Goal: Communication & Community: Ask a question

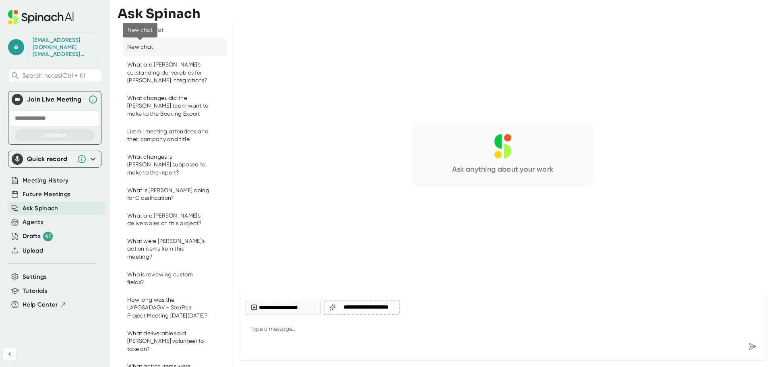
click at [150, 48] on div "New chat" at bounding box center [140, 47] width 26 height 8
click at [290, 309] on button "**********" at bounding box center [283, 306] width 75 height 15
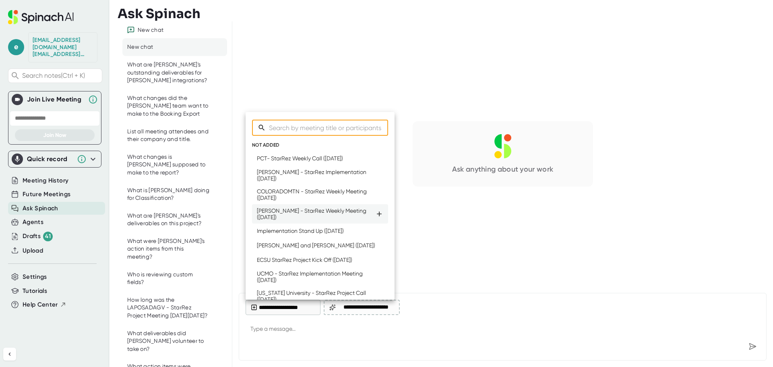
type input "N"
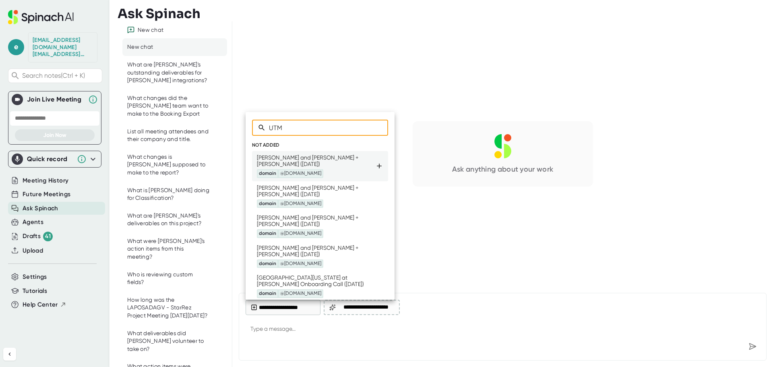
type input "UTM"
click at [377, 165] on icon at bounding box center [379, 165] width 5 height 5
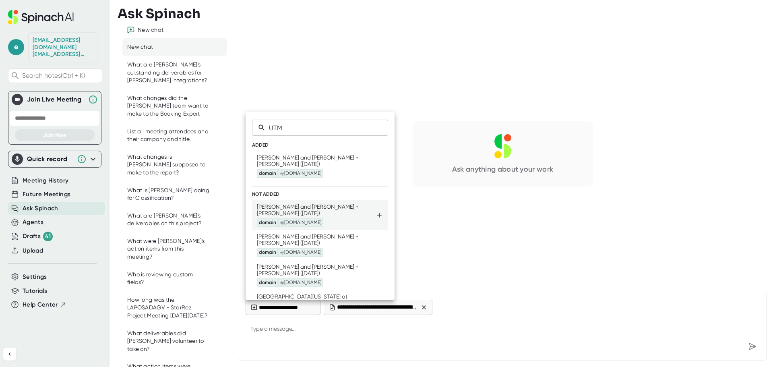
click at [375, 213] on icon at bounding box center [379, 215] width 8 height 8
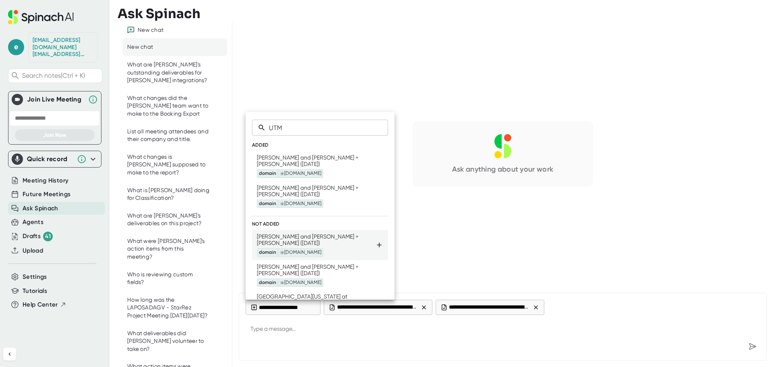
click at [369, 241] on div "[PERSON_NAME] and [PERSON_NAME] + [PERSON_NAME] ([DATE]) domain @[DOMAIN_NAME]" at bounding box center [316, 245] width 118 height 24
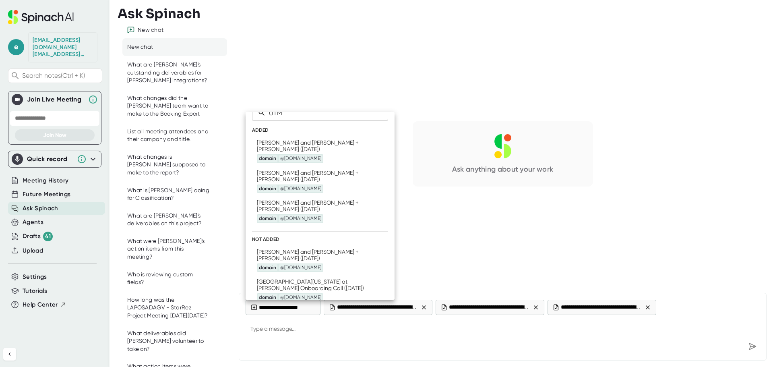
scroll to position [27, 0]
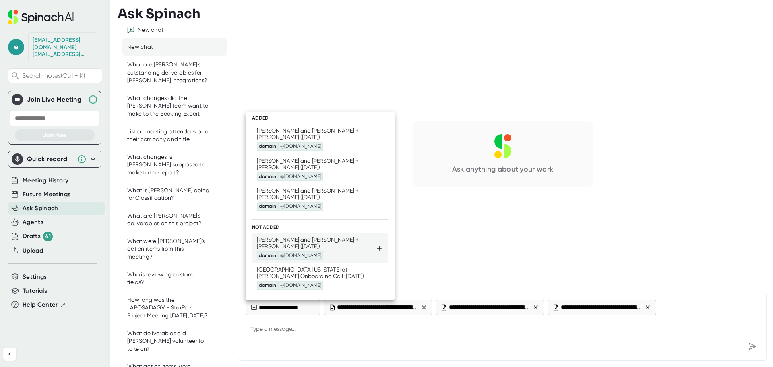
click at [372, 240] on div "[PERSON_NAME] and [PERSON_NAME] + [PERSON_NAME] ([DATE]) domain @[DOMAIN_NAME]" at bounding box center [320, 248] width 126 height 24
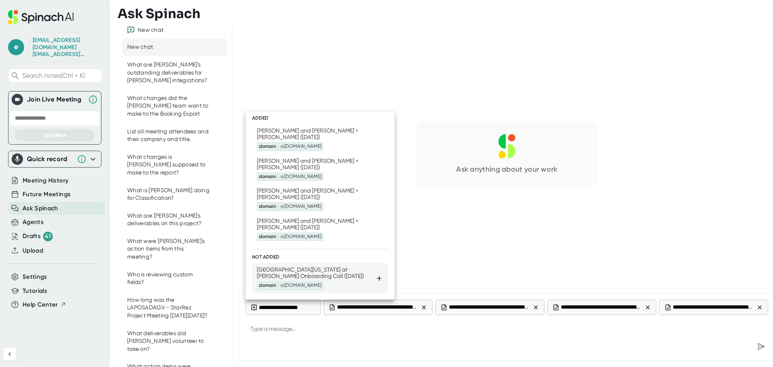
click at [375, 274] on icon at bounding box center [379, 278] width 8 height 8
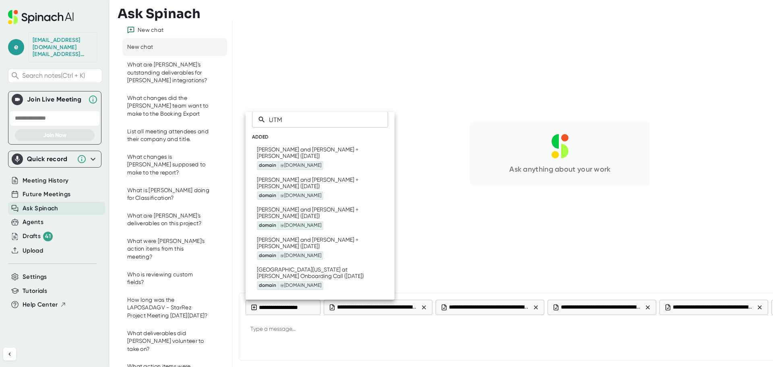
click at [366, 333] on div at bounding box center [386, 183] width 773 height 367
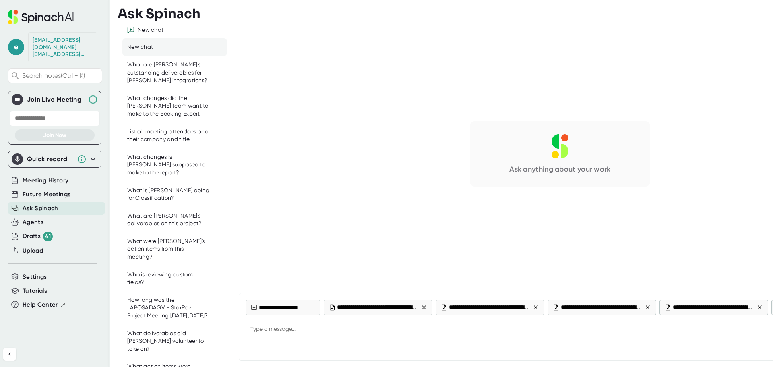
click at [354, 332] on textarea at bounding box center [560, 329] width 629 height 19
type textarea "What integrations topics should I cover in [DATE] meeting?"
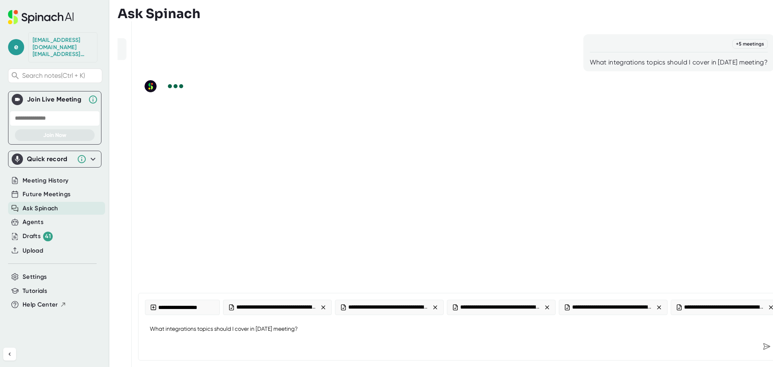
scroll to position [0, 102]
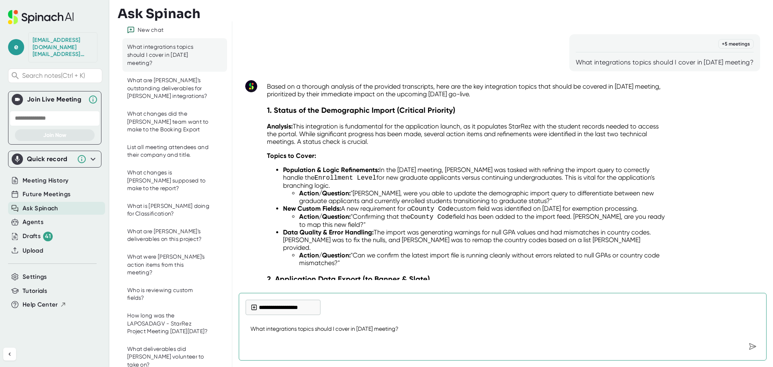
click at [322, 325] on textarea "What integrations topics should I cover in [DATE] meeting?" at bounding box center [503, 329] width 514 height 19
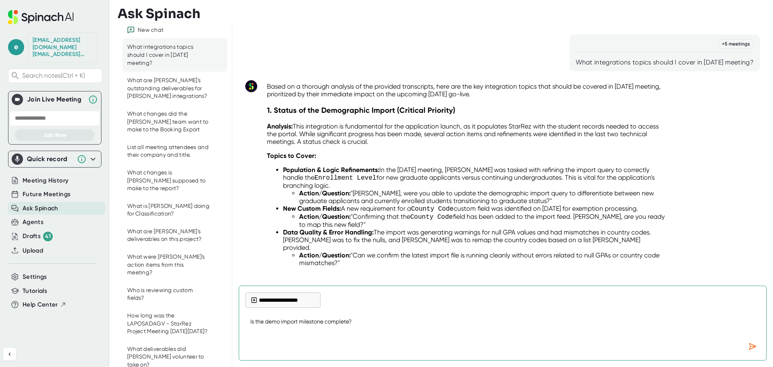
click at [372, 323] on textarea "Is the demo import milestone complete?" at bounding box center [503, 325] width 514 height 27
type textarea "Is the demo import milestone complete?"
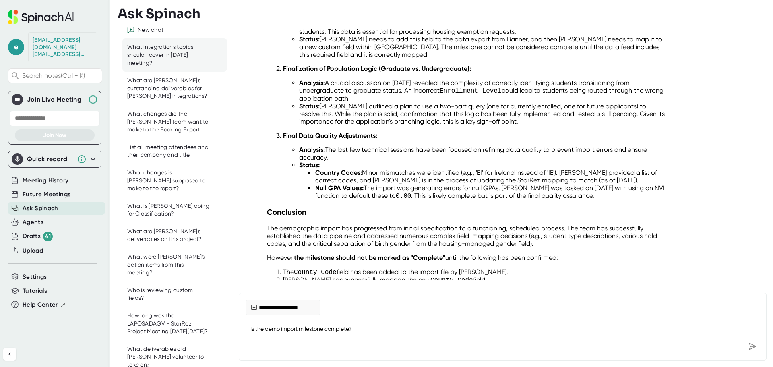
scroll to position [879, 0]
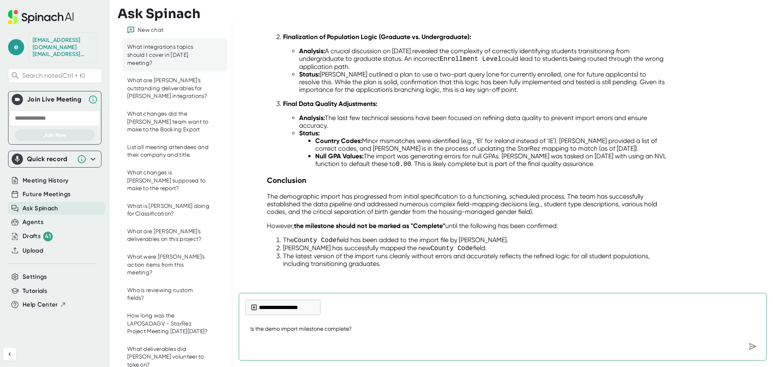
click at [320, 330] on textarea "Is the demo import milestone complete?" at bounding box center [503, 329] width 514 height 19
click at [340, 321] on textarea "Is the demo import milestone complete?" at bounding box center [503, 329] width 514 height 19
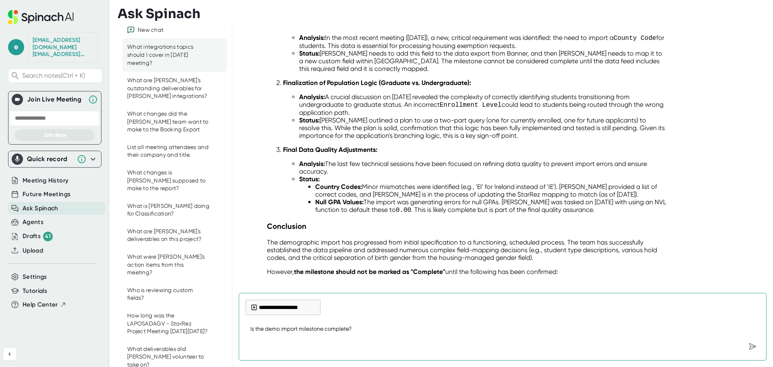
scroll to position [839, 0]
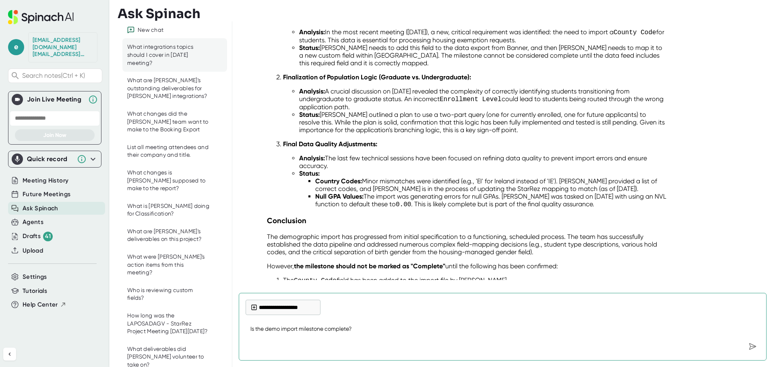
click at [302, 332] on textarea "Is the demo import milestone complete?" at bounding box center [503, 329] width 514 height 19
type textarea "I"
type textarea "What were [PERSON_NAME]'s deliverables for integrations from the last meeting?"
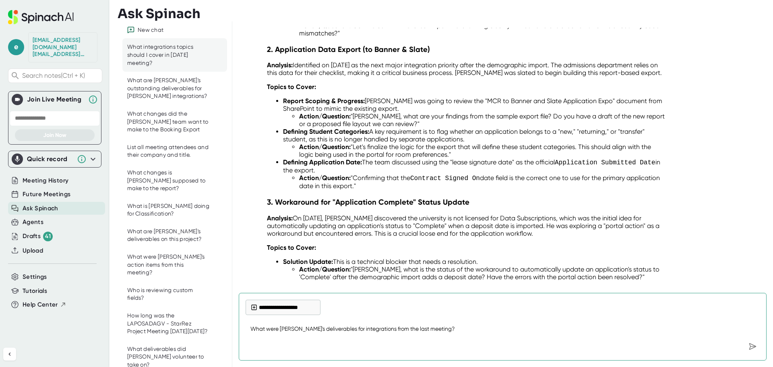
scroll to position [0, 0]
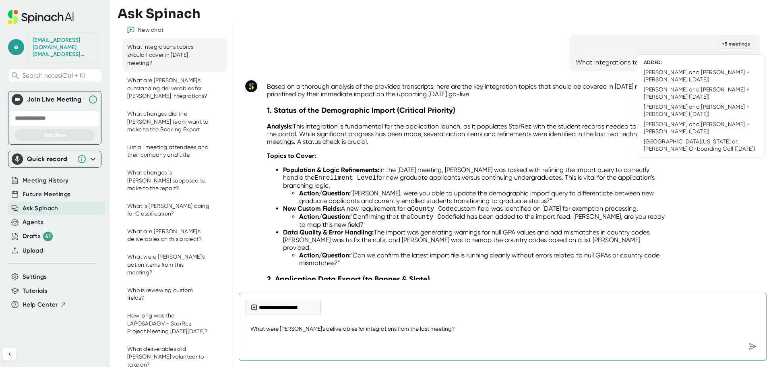
click at [731, 43] on div "+ 5 meetings" at bounding box center [735, 44] width 35 height 10
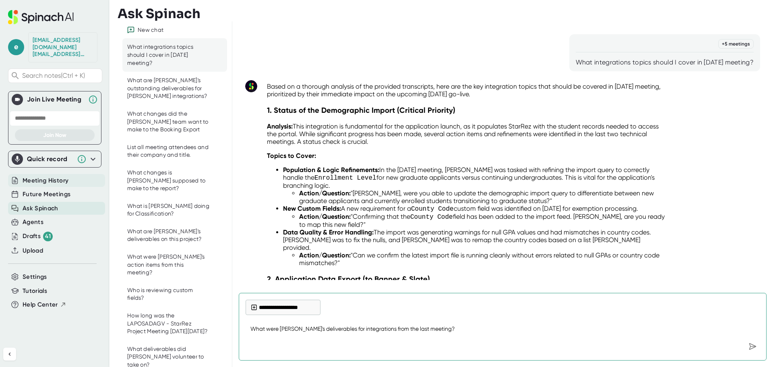
click at [46, 176] on span "Meeting History" at bounding box center [46, 180] width 46 height 9
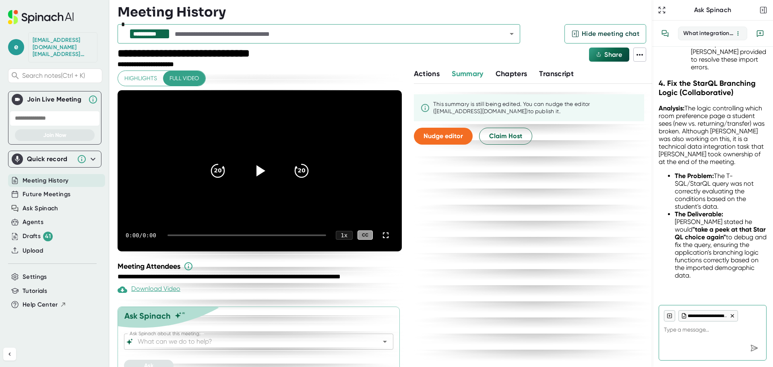
scroll to position [4148, 0]
click at [286, 35] on input "text" at bounding box center [333, 33] width 321 height 11
type textarea "x"
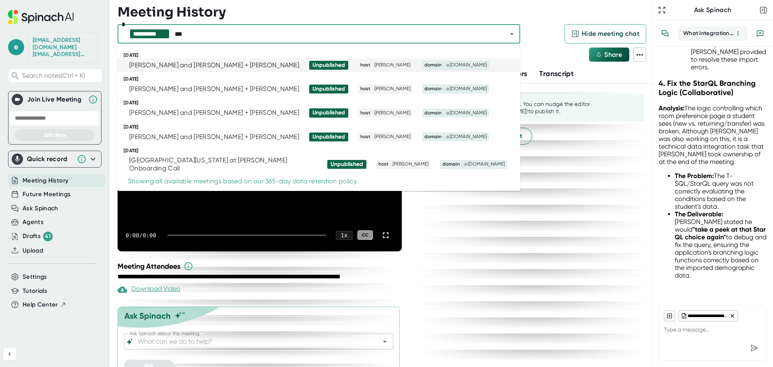
type input "***"
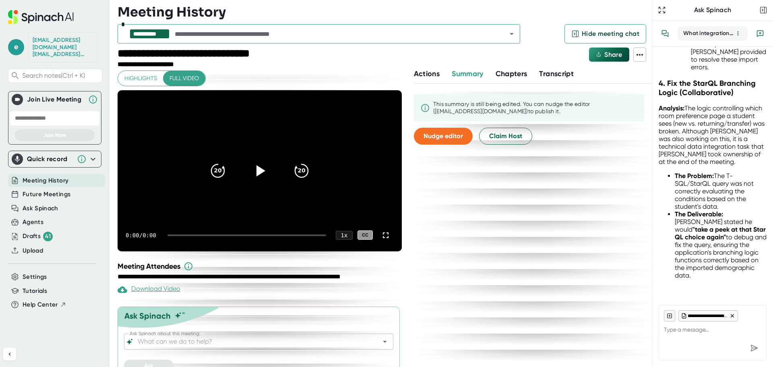
click at [250, 14] on div "Meeting History" at bounding box center [385, 12] width 535 height 16
click at [331, 10] on div "Meeting History" at bounding box center [385, 12] width 535 height 16
click at [513, 33] on icon "Open" at bounding box center [512, 34] width 10 height 10
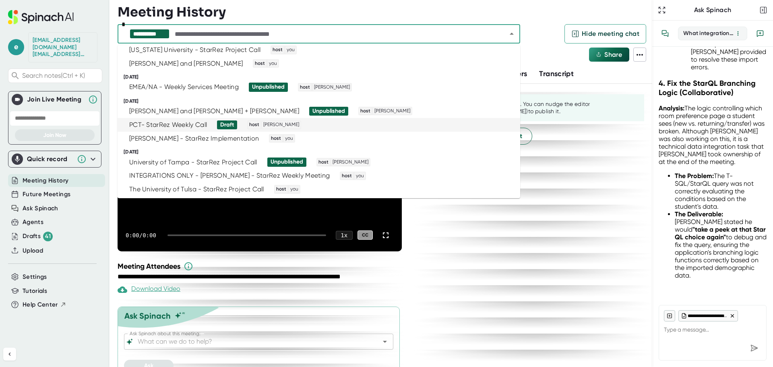
scroll to position [161, 0]
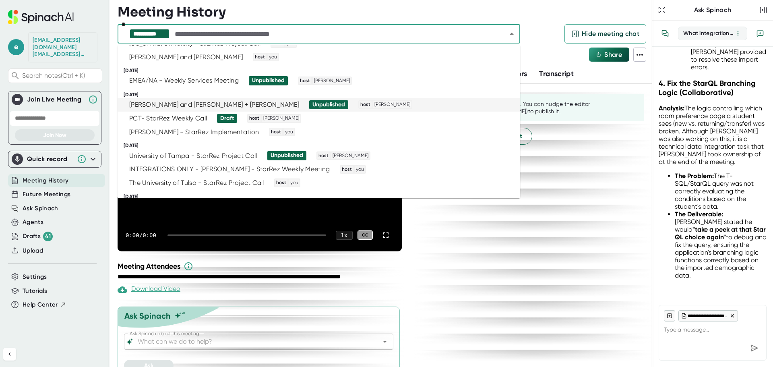
click at [190, 103] on div "[PERSON_NAME] and [PERSON_NAME] + [PERSON_NAME]" at bounding box center [214, 105] width 170 height 8
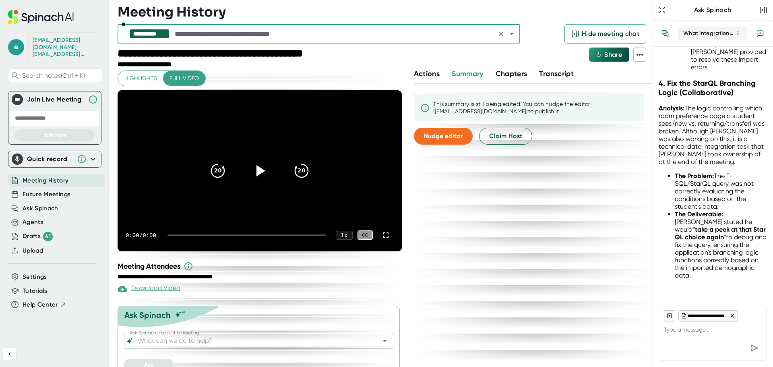
type textarea "x"
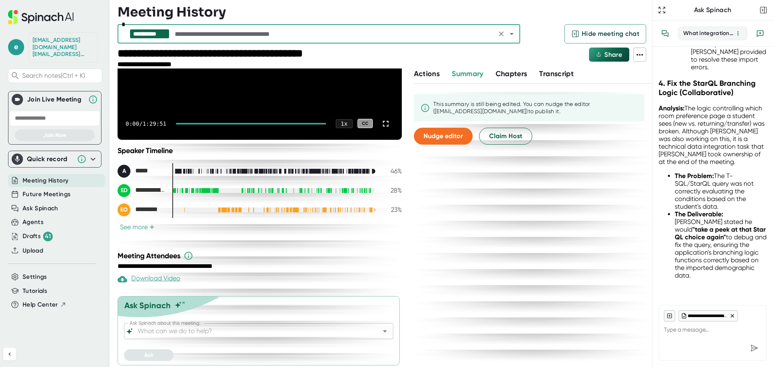
scroll to position [114, 0]
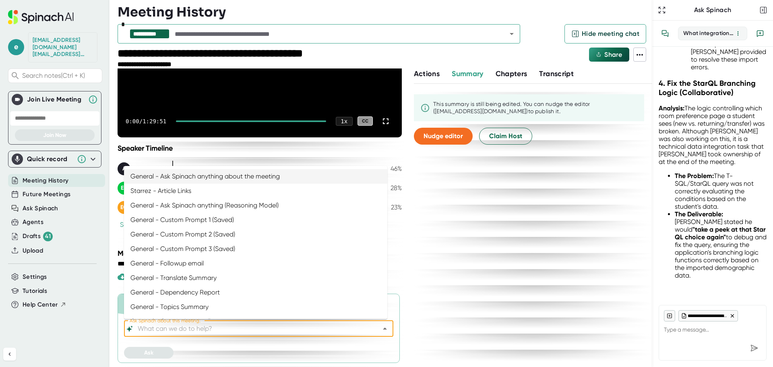
click at [207, 328] on input "Ask Spinach about this meeting:" at bounding box center [251, 328] width 231 height 11
click at [213, 202] on li "General - Ask Spinach anything (Reasoning Model)" at bounding box center [255, 205] width 263 height 14
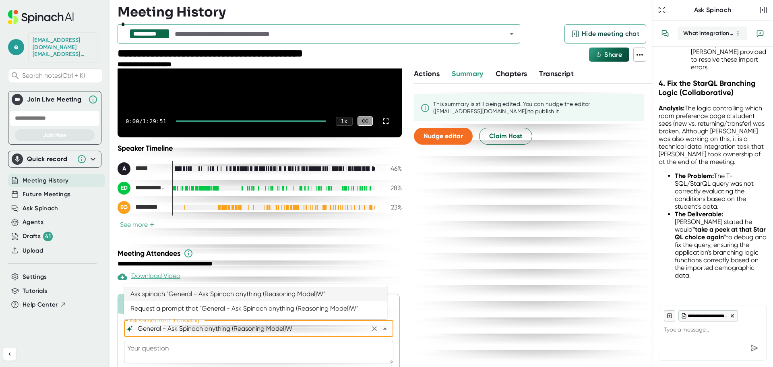
type input "General - Ask Spinach anything (Reasoning Model)"
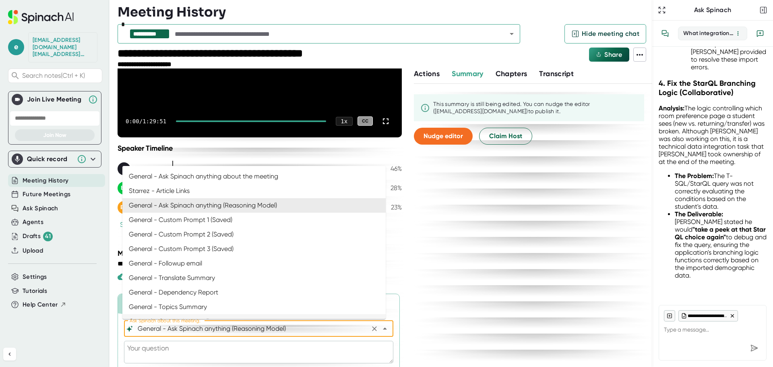
click at [157, 348] on textarea at bounding box center [258, 352] width 269 height 23
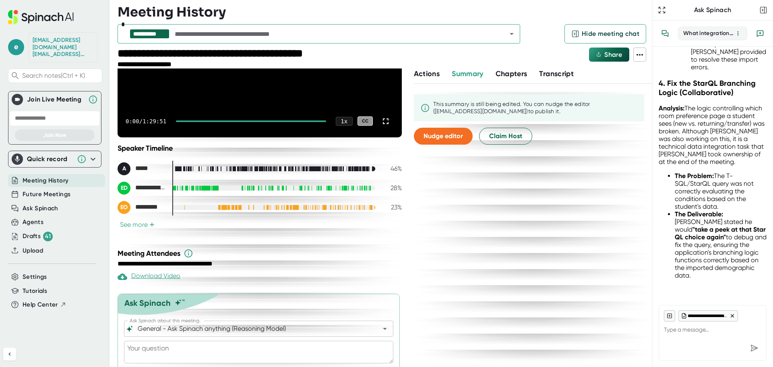
type textarea "W"
type textarea "x"
type textarea "Wh"
type textarea "x"
type textarea "Wha"
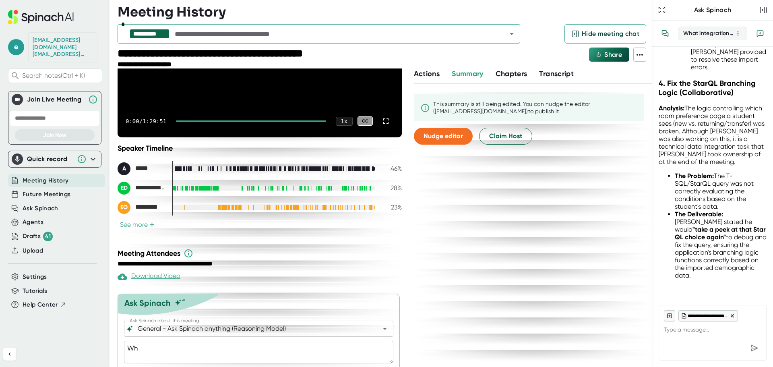
type textarea "x"
type textarea "What"
type textarea "x"
type textarea "What"
type textarea "x"
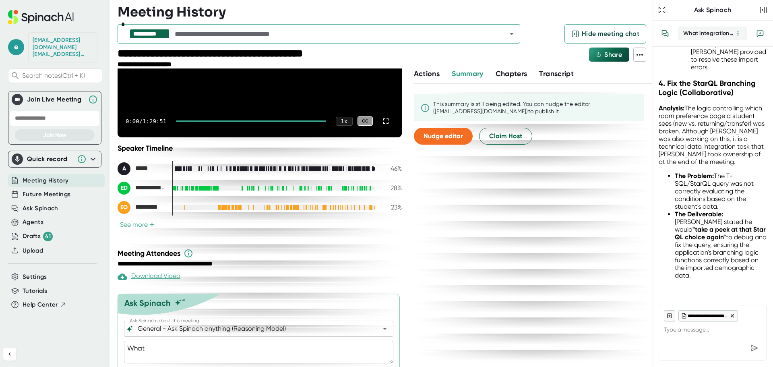
type textarea "What w"
type textarea "x"
type textarea "What we"
type textarea "x"
type textarea "What wer"
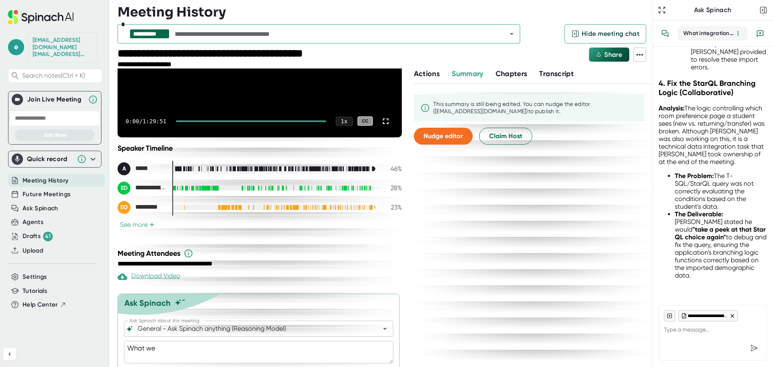
type textarea "x"
type textarea "What were"
type textarea "x"
type textarea "What were"
type textarea "x"
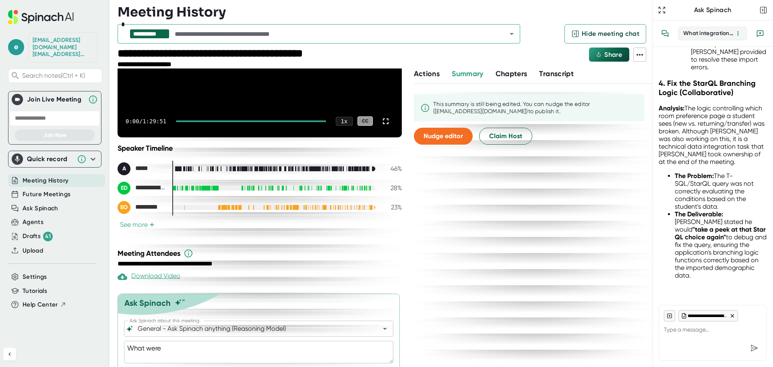
type textarea "What were e"
type textarea "x"
type textarea "What were el"
type textarea "x"
type textarea "What were [PERSON_NAME]"
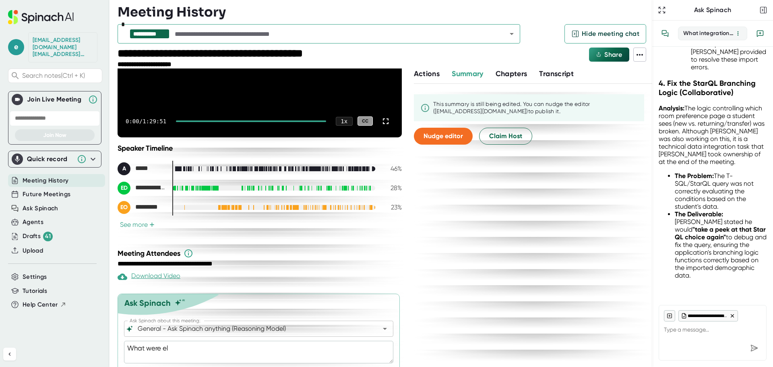
type textarea "x"
type textarea "What were el"
type textarea "x"
type textarea "What were e"
type textarea "x"
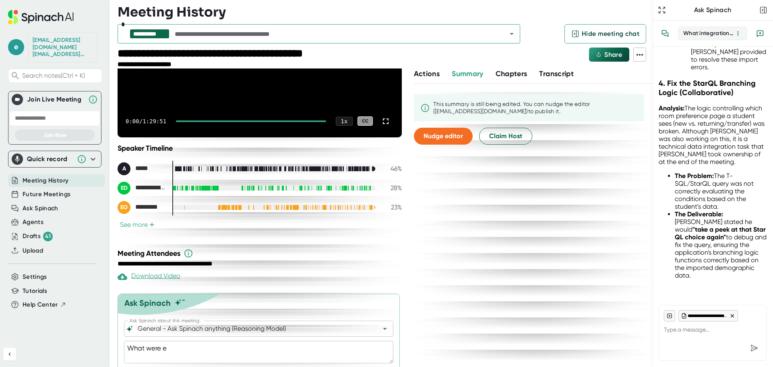
type textarea "What were"
type textarea "x"
type textarea "What were E"
type textarea "x"
type textarea "What were El"
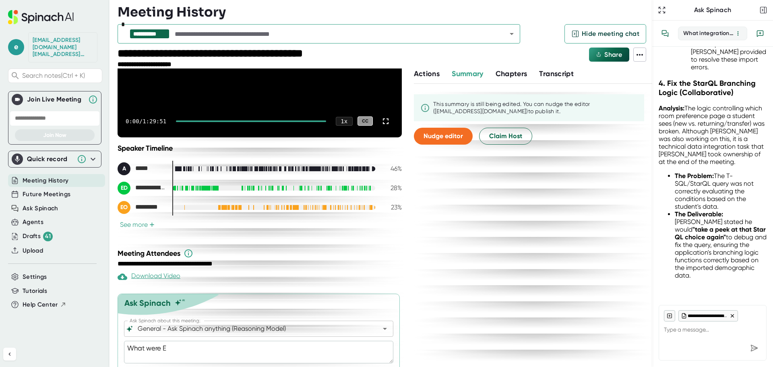
type textarea "x"
type textarea "What were [PERSON_NAME]"
type textarea "x"
type textarea "What were Elij"
type textarea "x"
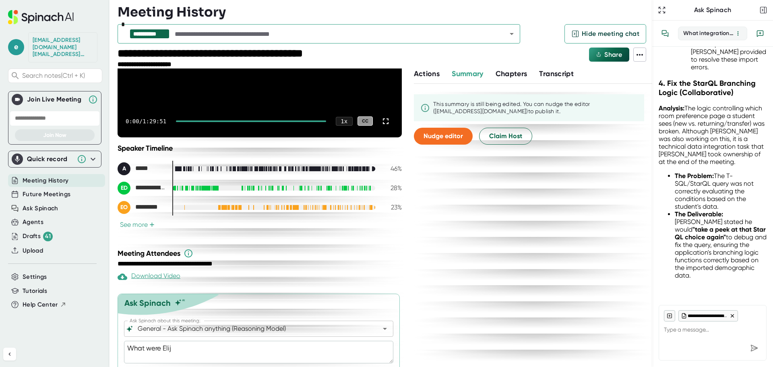
type textarea "What were [PERSON_NAME]"
type textarea "x"
type textarea "What were [PERSON_NAME]"
type textarea "x"
type textarea "What were [PERSON_NAME]'"
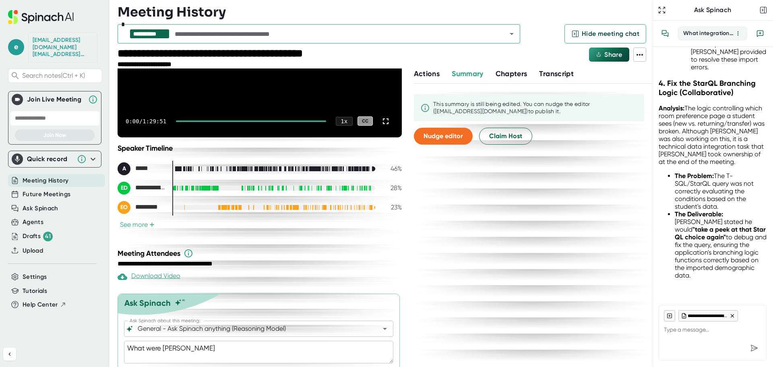
type textarea "x"
type textarea "What were [PERSON_NAME]'s"
type textarea "x"
type textarea "What were [PERSON_NAME]'s"
type textarea "x"
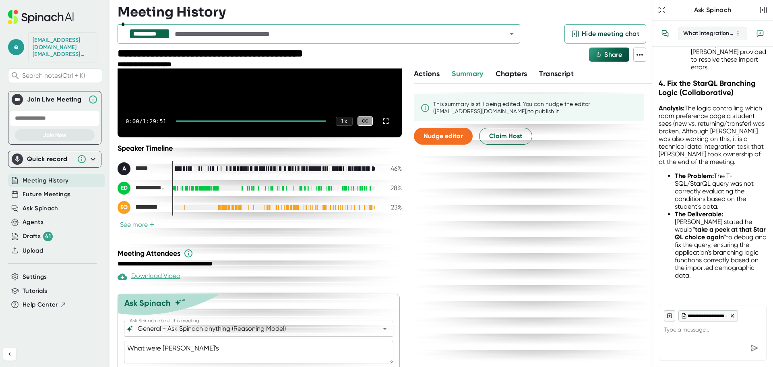
type textarea "What were [PERSON_NAME]'s D"
type textarea "x"
type textarea "What were [PERSON_NAME]'s"
type textarea "x"
type textarea "What were [PERSON_NAME]'s e"
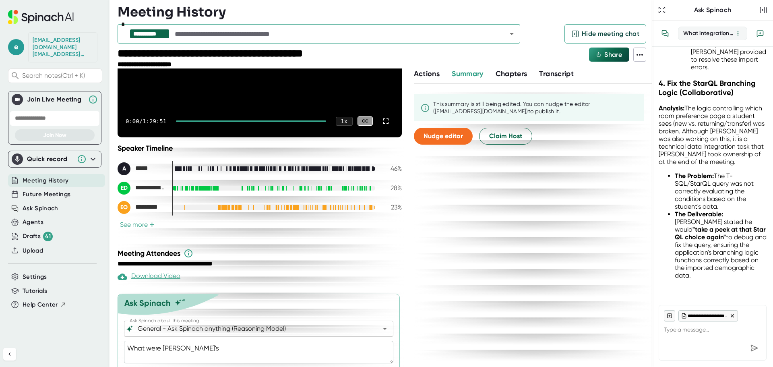
type textarea "x"
type textarea "What were [PERSON_NAME]'s"
type textarea "x"
type textarea "What were [PERSON_NAME]'s d"
type textarea "x"
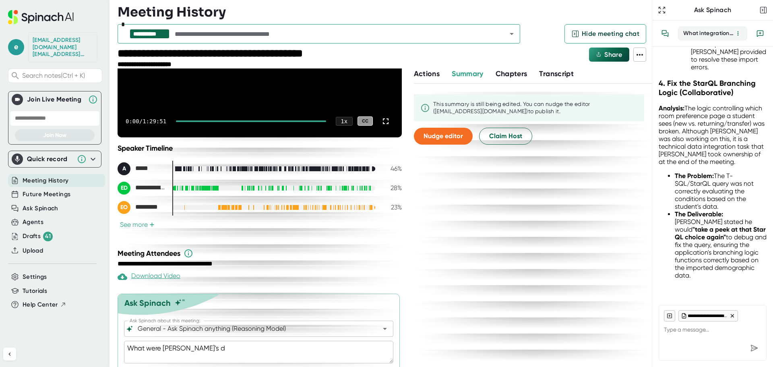
type textarea "What were [PERSON_NAME]'s de"
type textarea "x"
type textarea "What were [PERSON_NAME]'s del"
type textarea "x"
type textarea "What were [PERSON_NAME]'s deli"
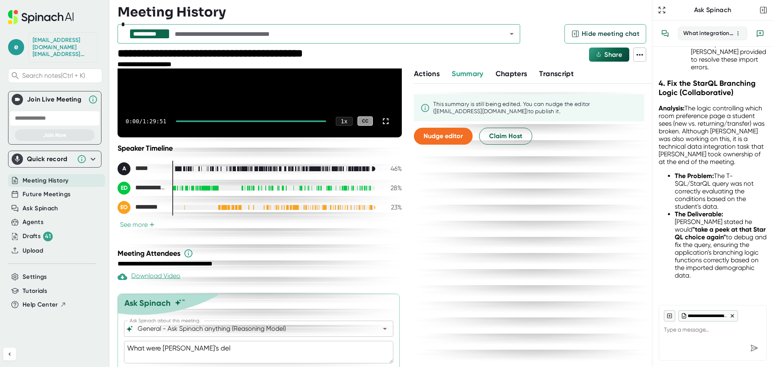
type textarea "x"
type textarea "What were [PERSON_NAME]'s deliv"
type textarea "x"
type textarea "What were [PERSON_NAME]'s delive"
type textarea "x"
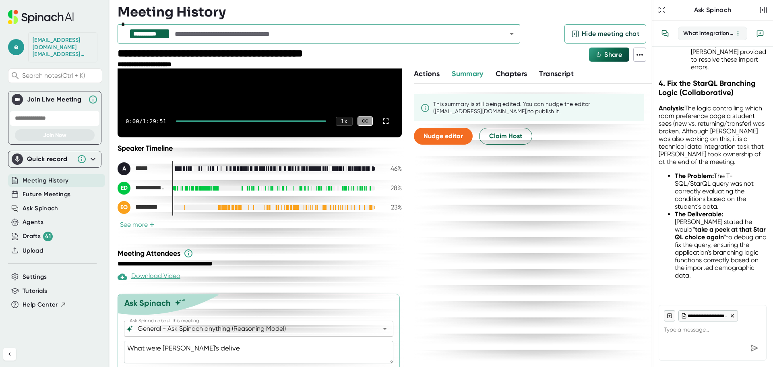
type textarea "What were [PERSON_NAME]'s deliver"
type textarea "x"
type textarea "What were [PERSON_NAME]'s delivera"
type textarea "x"
type textarea "What were [PERSON_NAME]'s deliverab"
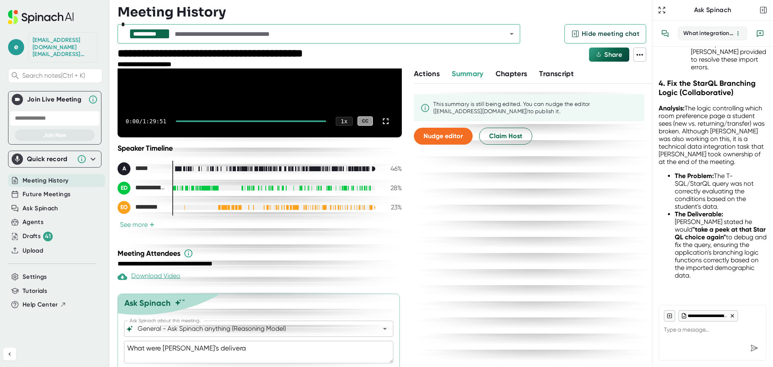
type textarea "x"
type textarea "What were [PERSON_NAME]'s deliverabl"
type textarea "x"
type textarea "What were [PERSON_NAME]'s deliverable"
type textarea "x"
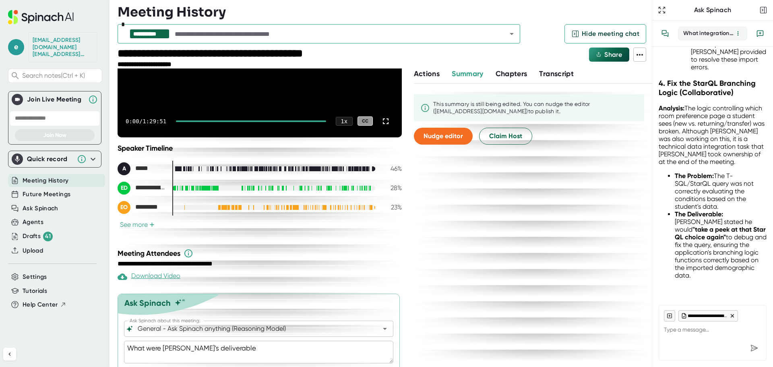
type textarea "What were [PERSON_NAME]'s deliverables"
type textarea "x"
type textarea "What were [PERSON_NAME]'s deliverables"
type textarea "x"
type textarea "What were [PERSON_NAME]'s deliverables a"
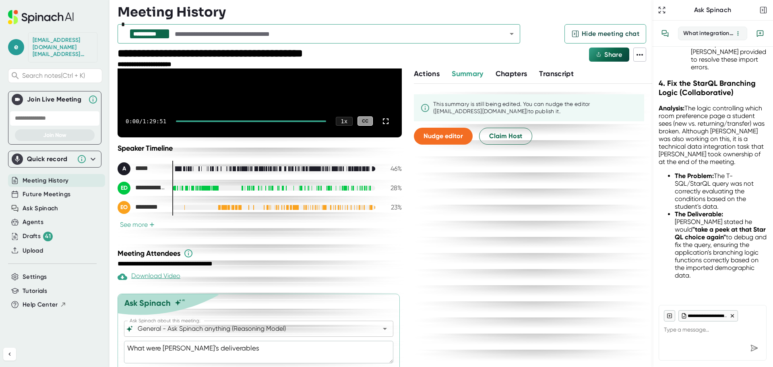
type textarea "x"
type textarea "What were [PERSON_NAME]'s deliverables an"
type textarea "x"
type textarea "What were [PERSON_NAME]'s deliverables and"
type textarea "x"
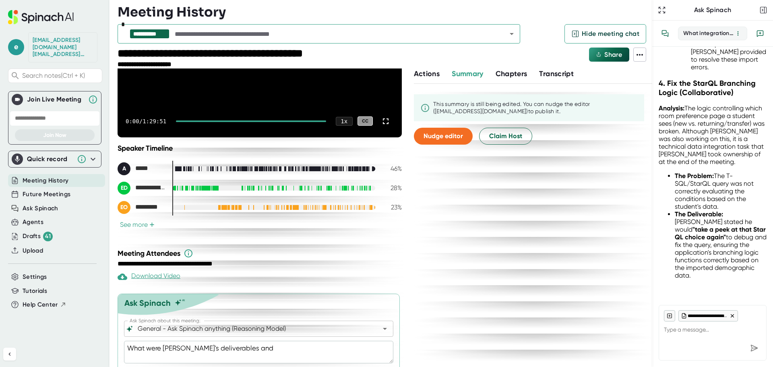
type textarea "What were [PERSON_NAME]'s deliverables and"
type textarea "x"
type textarea "What were [PERSON_NAME]'s deliverables and a"
type textarea "x"
type textarea "What were [PERSON_NAME]'s deliverables and ac"
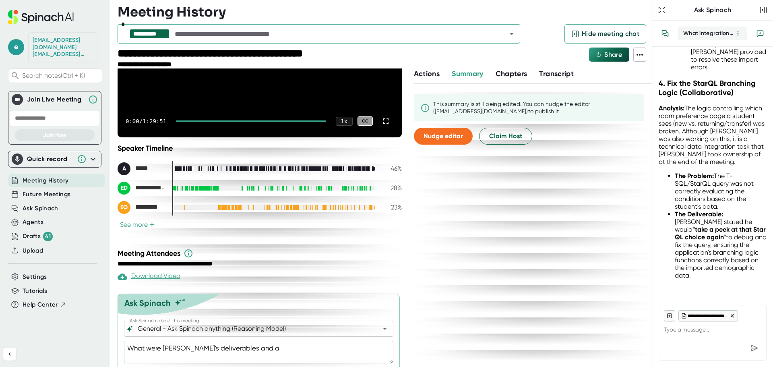
type textarea "x"
type textarea "What were [PERSON_NAME]'s deliverables and act"
type textarea "x"
type textarea "What were [PERSON_NAME]'s deliverables and acti"
type textarea "x"
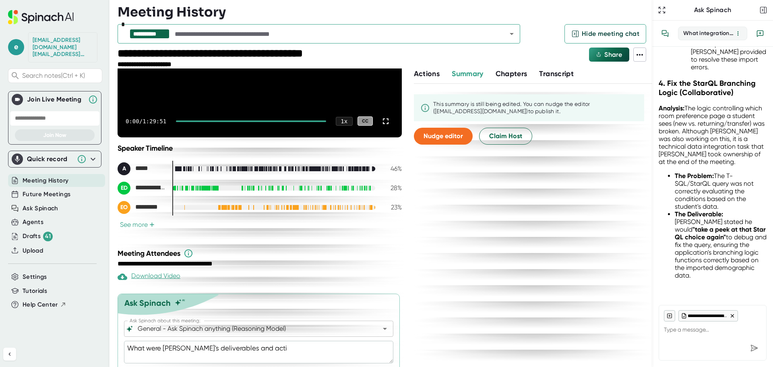
type textarea "What were [PERSON_NAME]'s deliverables and actio"
type textarea "x"
type textarea "What were [PERSON_NAME]'s deliverables and action"
type textarea "x"
type textarea "What were [PERSON_NAME]'s deliverables and action"
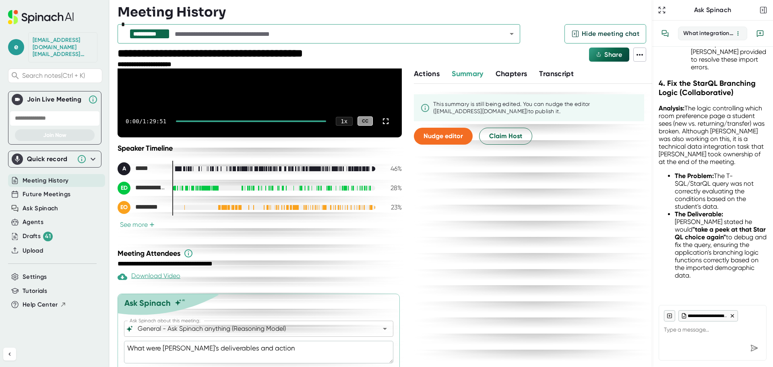
type textarea "x"
type textarea "What were [PERSON_NAME]'s deliverables and action I"
type textarea "x"
type textarea "What were [PERSON_NAME]'s deliverables and action It"
type textarea "x"
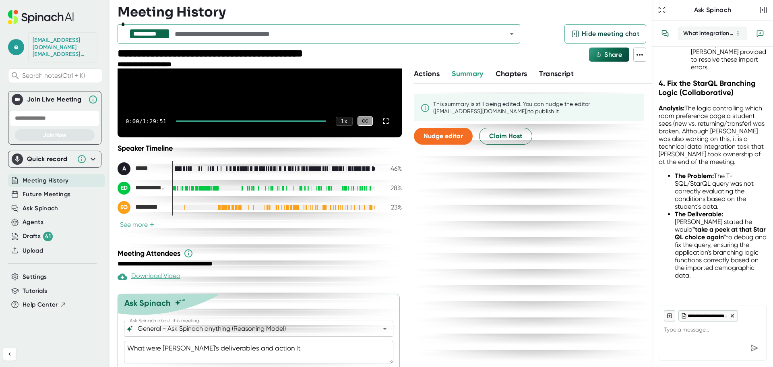
type textarea "What were [PERSON_NAME]'s deliverables and action I"
type textarea "x"
type textarea "What were [PERSON_NAME]'s deliverables and action"
type textarea "x"
type textarea "What were [PERSON_NAME]'s deliverables and action i"
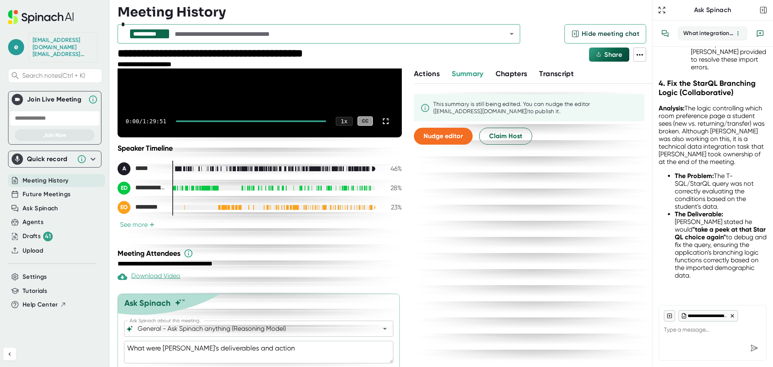
type textarea "x"
type textarea "What were [PERSON_NAME]'s deliverables and action io"
type textarea "x"
type textarea "What were [PERSON_NAME]'s deliverables and action iot"
type textarea "x"
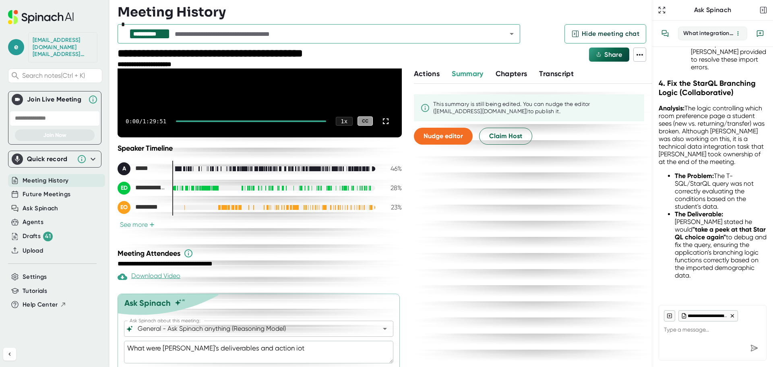
type textarea "What were [PERSON_NAME]'s deliverables and action iote"
type textarea "x"
type textarea "What were [PERSON_NAME]'s deliverables and action iotem"
type textarea "x"
type textarea "What were [PERSON_NAME]'s deliverables and action iote"
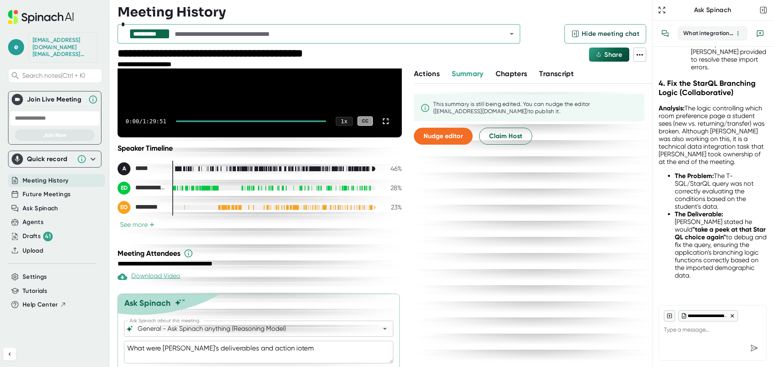
type textarea "x"
type textarea "What were [PERSON_NAME]'s deliverables and action iot"
type textarea "x"
type textarea "What were [PERSON_NAME]'s deliverables and action io"
type textarea "x"
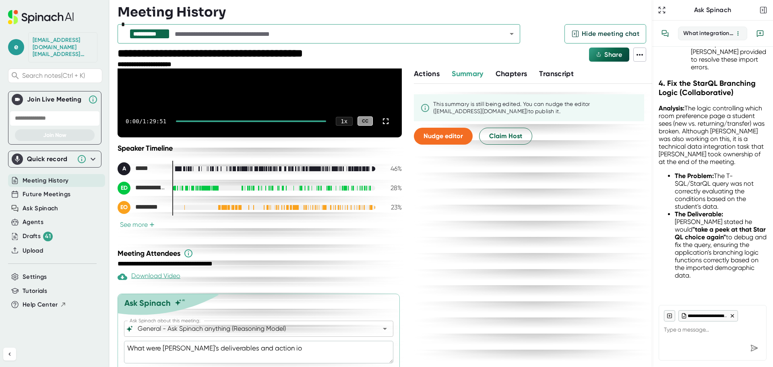
type textarea "What were [PERSON_NAME]'s deliverables and action i"
type textarea "x"
type textarea "What were [PERSON_NAME]'s deliverables and action it"
type textarea "x"
type textarea "What were [PERSON_NAME]'s deliverables and action ite"
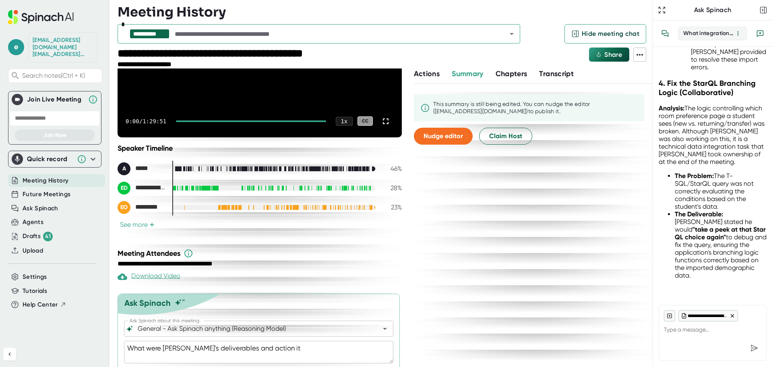
type textarea "x"
type textarea "What were [PERSON_NAME]'s deliverables and action item"
type textarea "x"
type textarea "What were [PERSON_NAME]'s deliverables and action items"
type textarea "x"
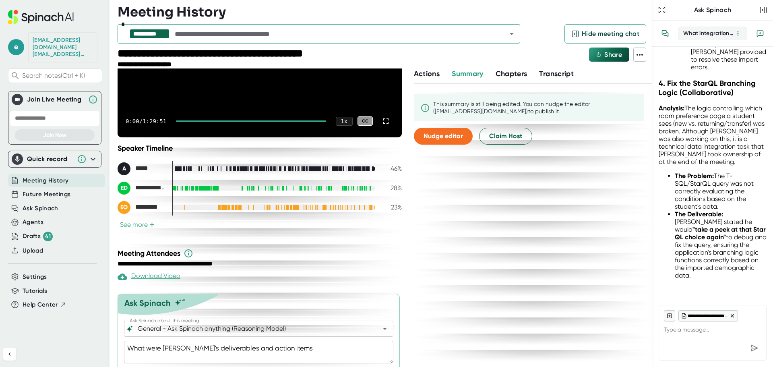
type textarea "What were [PERSON_NAME]'s deliverables and action items"
type textarea "x"
type textarea "What were [PERSON_NAME]'s deliverables and action items f"
type textarea "x"
type textarea "What were [PERSON_NAME]'s deliverables and action items fr"
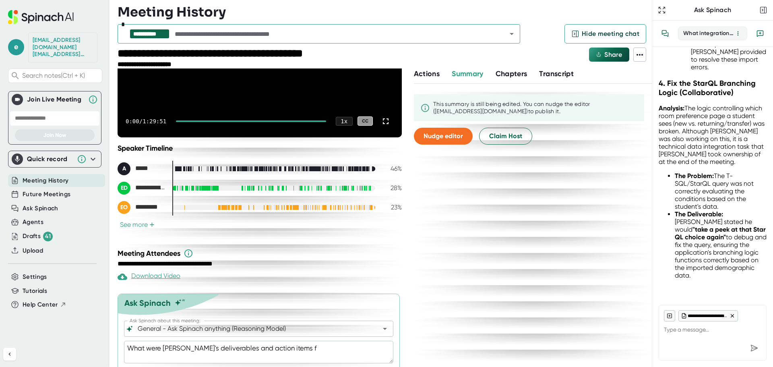
type textarea "x"
type textarea "What were [PERSON_NAME]'s deliverables and action items fro"
type textarea "x"
type textarea "What were [PERSON_NAME]'s deliverables and action items from"
type textarea "x"
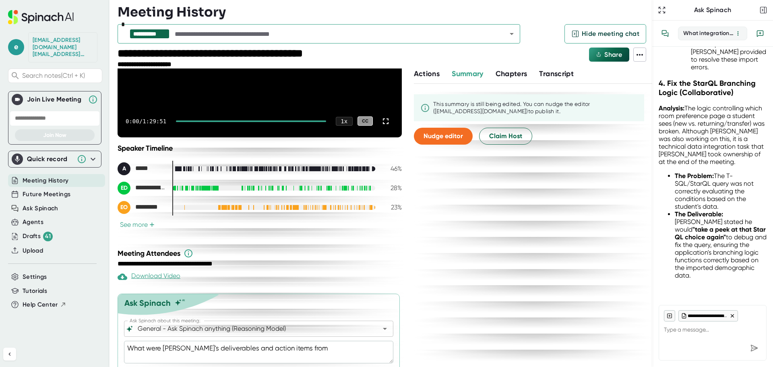
type textarea "What were [PERSON_NAME]'s deliverables and action items from"
type textarea "x"
type textarea "What were [PERSON_NAME]'s deliverables and action items from t"
type textarea "x"
type textarea "What were [PERSON_NAME]'s deliverables and action items from th"
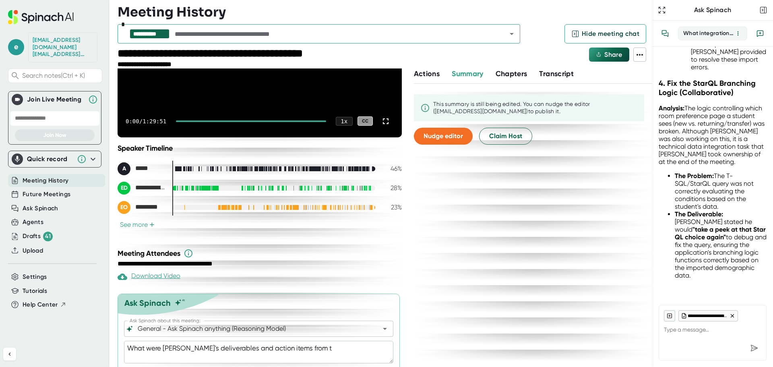
type textarea "x"
type textarea "What were [PERSON_NAME]'s deliverables and action items from thi"
type textarea "x"
type textarea "What were [PERSON_NAME]'s deliverables and action items from this"
type textarea "x"
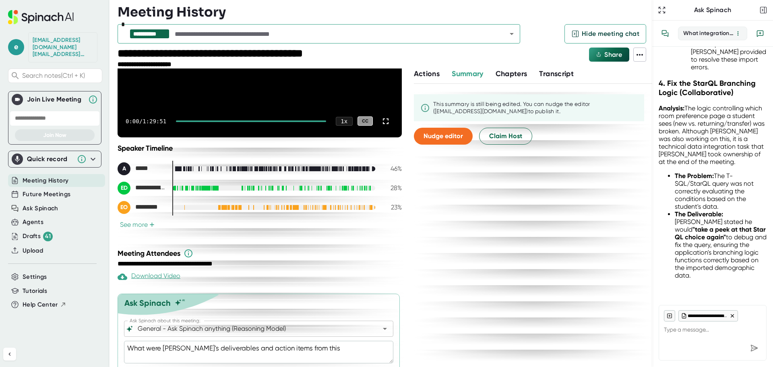
type textarea "What were [PERSON_NAME]'s deliverables and action items from this"
type textarea "x"
type textarea "What were [PERSON_NAME]'s deliverables and action items from this m"
type textarea "x"
type textarea "What were [PERSON_NAME]'s deliverables and action items from this me"
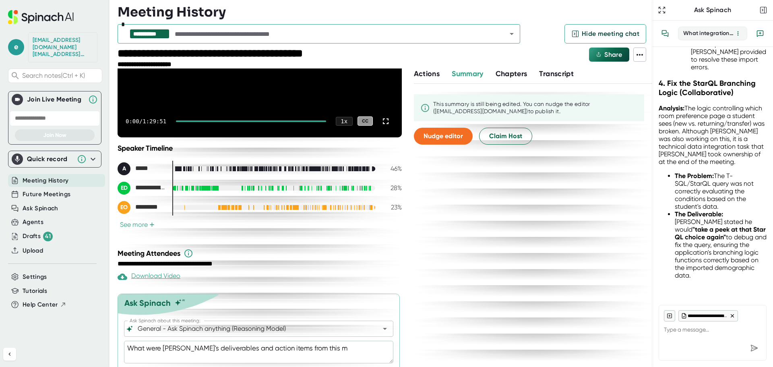
type textarea "x"
type textarea "What were [PERSON_NAME]'s deliverables and action items from this mee"
type textarea "x"
type textarea "What were [PERSON_NAME]'s deliverables and action items from this meet"
type textarea "x"
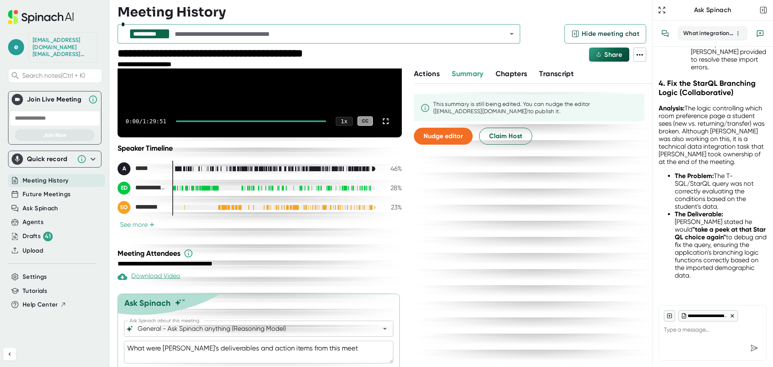
type textarea "What were [PERSON_NAME]'s deliverables and action items from this meeti"
type textarea "x"
type textarea "What were [PERSON_NAME]'s deliverables and action items from this meetin"
type textarea "x"
type textarea "What were [PERSON_NAME]'s deliverables and action items from this meeting"
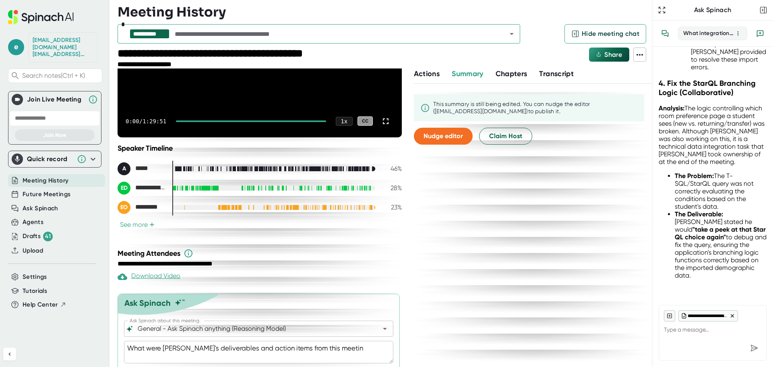
type textarea "x"
click at [279, 345] on textarea "What were [PERSON_NAME]'s deliverables and action items from this meeting" at bounding box center [258, 352] width 269 height 23
type textarea "What were [PERSON_NAME]'s deliverables and action items ffrom this meeting"
type textarea "x"
type textarea "What were [PERSON_NAME]'s deliverables and action items fofrom this meeting"
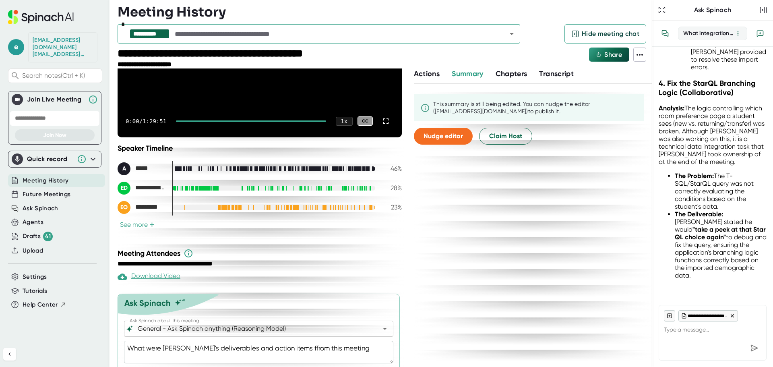
type textarea "x"
type textarea "What were [PERSON_NAME]'s deliverables and action items forfrom this meeting"
type textarea "x"
type textarea "What were [PERSON_NAME]'s deliverables and action items for from this meeting"
type textarea "x"
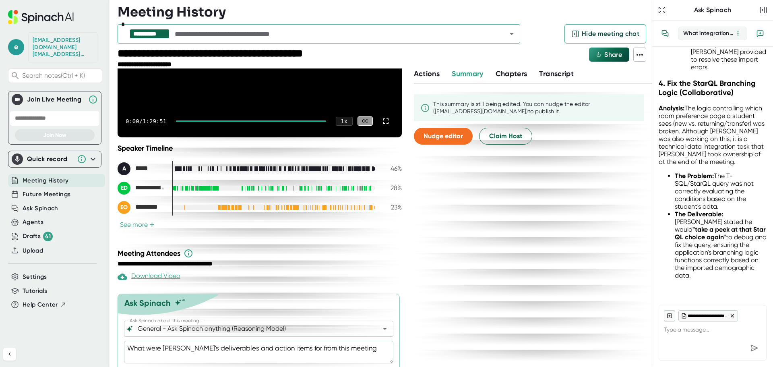
type textarea "What were [PERSON_NAME]'s deliverables and action items for ifrom this meeting"
type textarea "x"
type textarea "What were [PERSON_NAME]'s deliverables and action items for infrom this meeting"
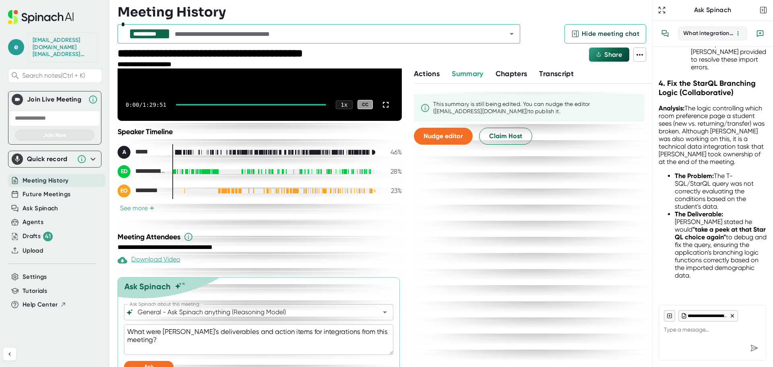
scroll to position [145, 0]
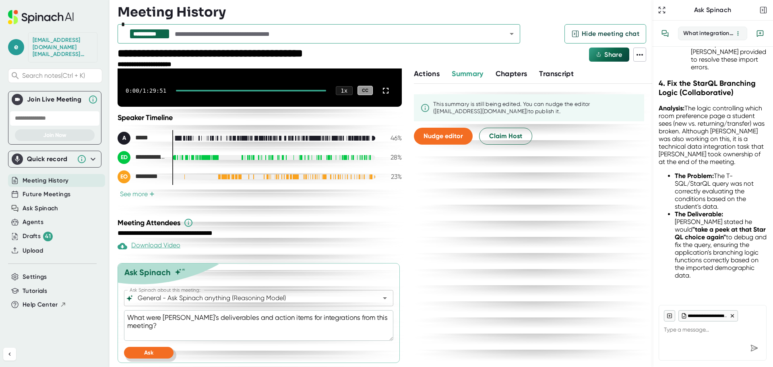
drag, startPoint x: 161, startPoint y: 350, endPoint x: 165, endPoint y: 343, distance: 8.4
click at [161, 348] on button "Ask" at bounding box center [149, 353] width 50 height 12
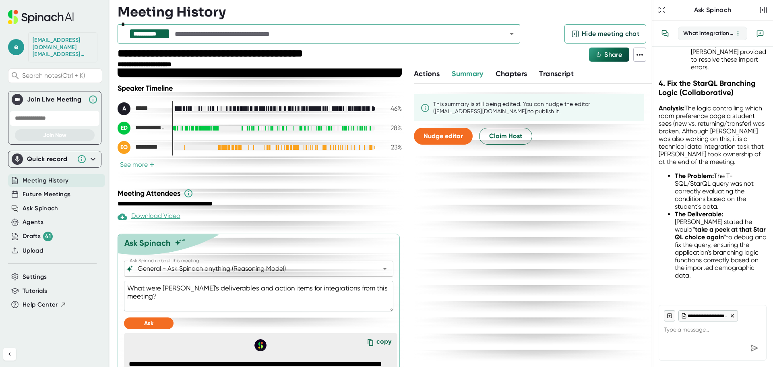
scroll to position [157, 0]
